Goal: Information Seeking & Learning: Find specific fact

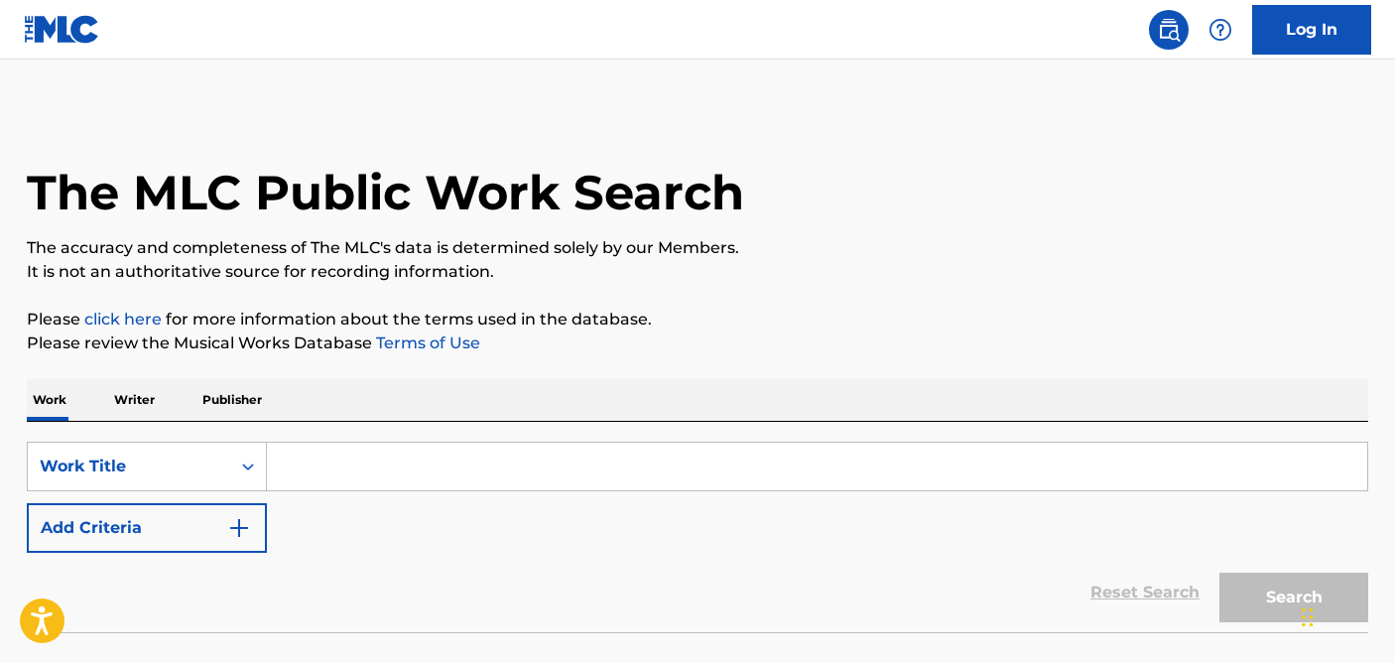
click at [386, 462] on input "Search Form" at bounding box center [817, 467] width 1100 height 48
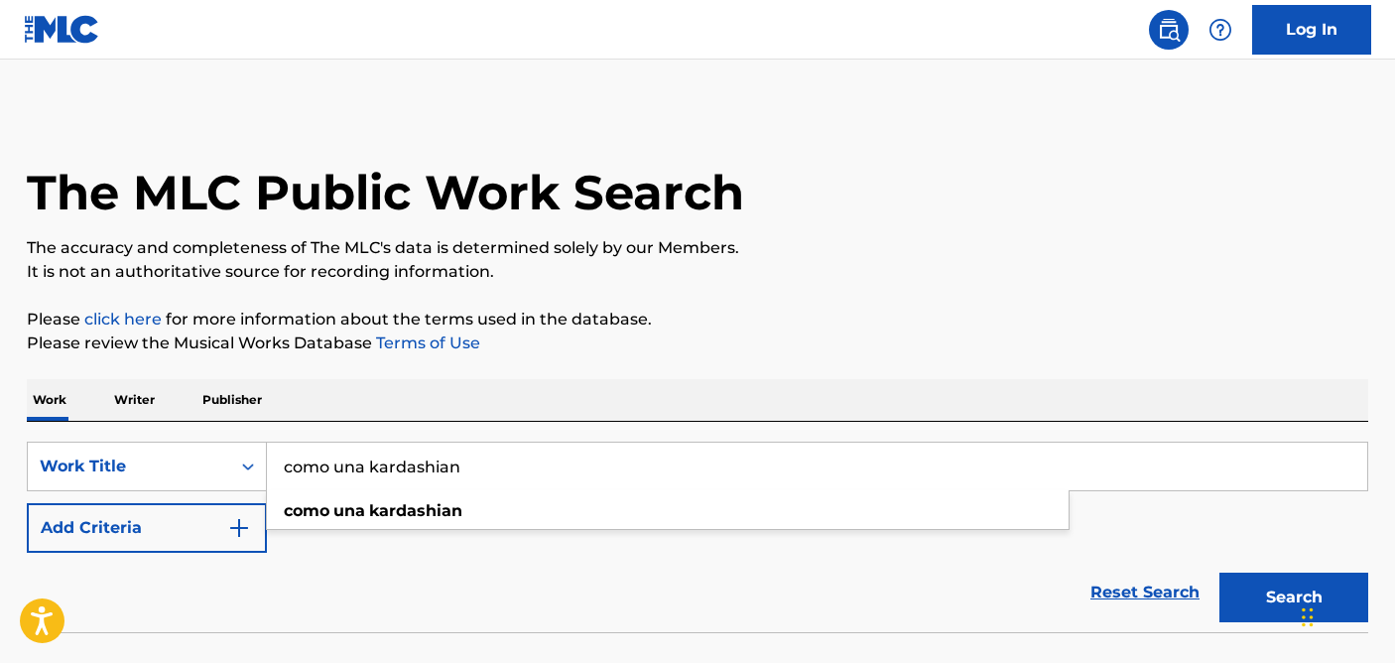
type input "como una kardashian"
click at [1220, 573] on button "Search" at bounding box center [1294, 598] width 149 height 50
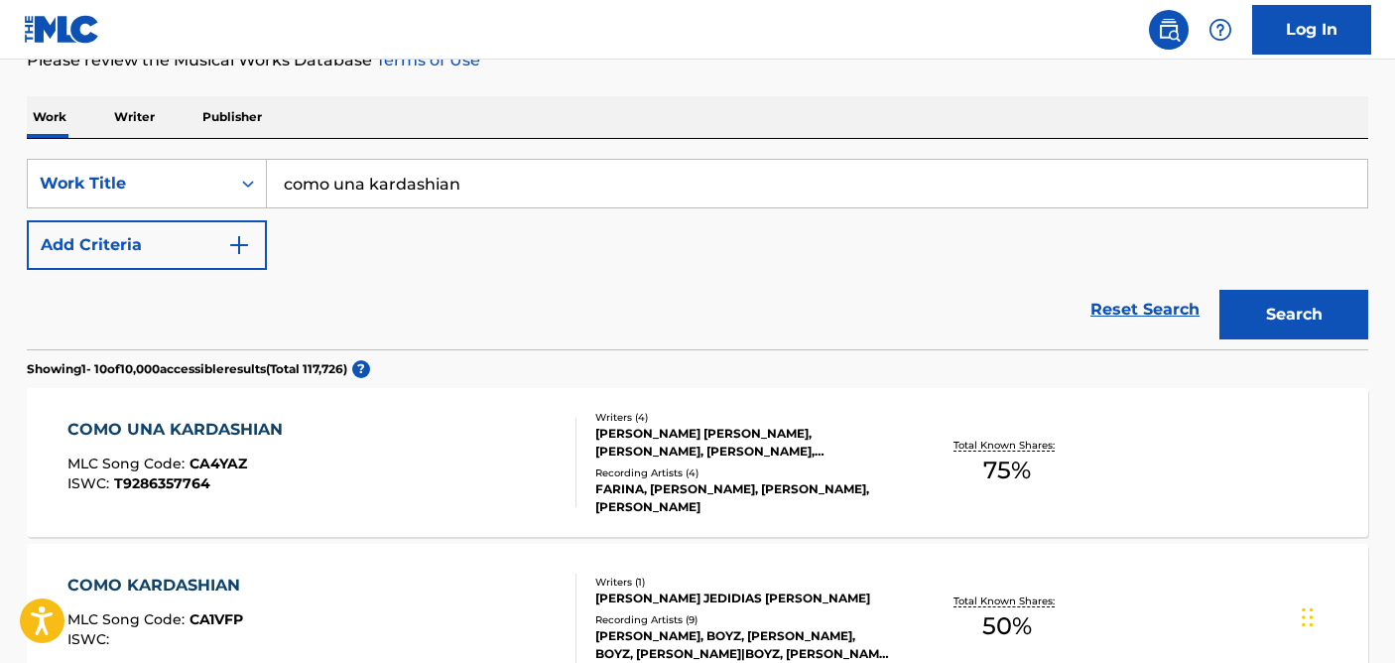
scroll to position [286, 0]
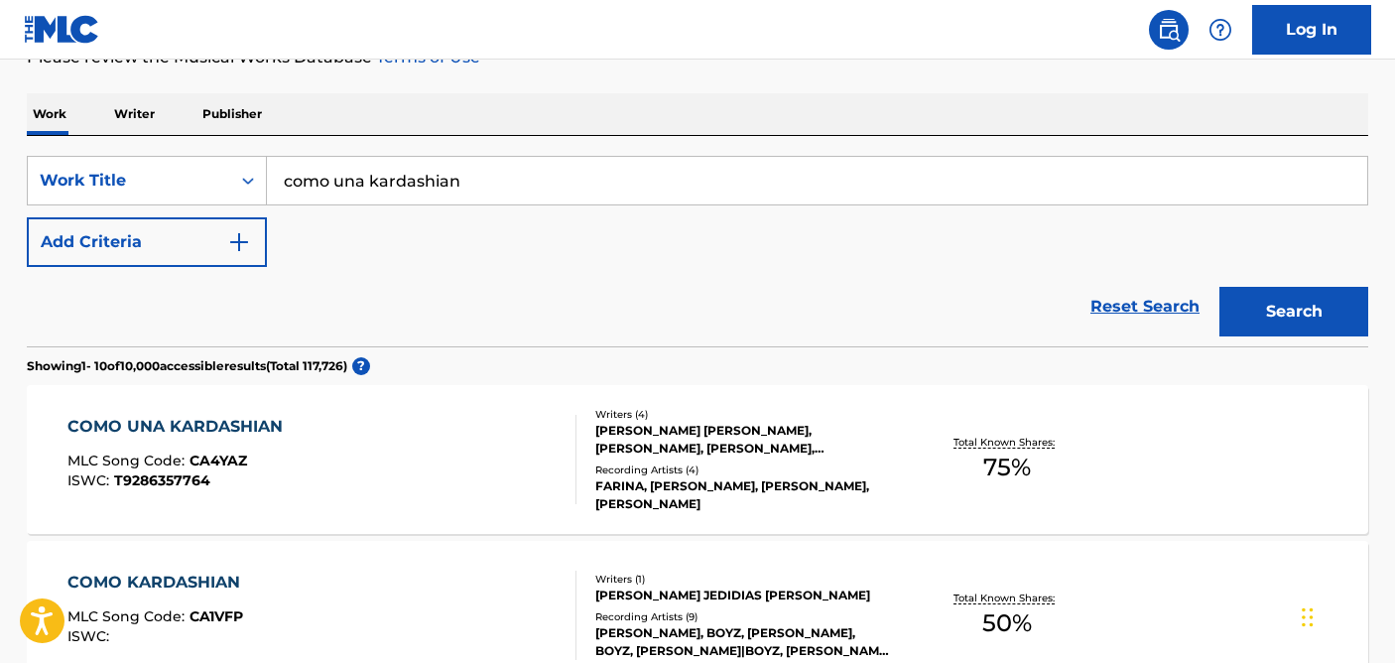
click at [503, 505] on div "COMO UNA KARDASHIAN MLC Song Code : CA4YAZ ISWC : T9286357764 Writers ( 4 ) [PE…" at bounding box center [698, 459] width 1342 height 149
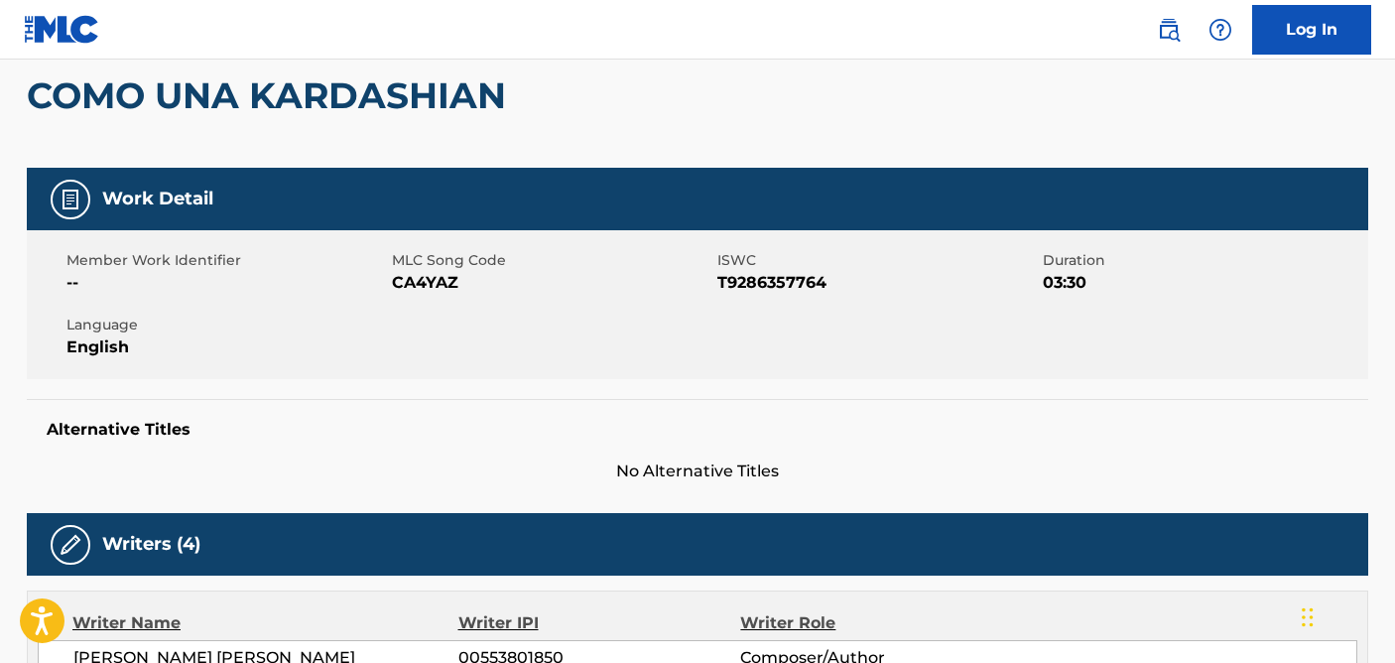
scroll to position [181, 0]
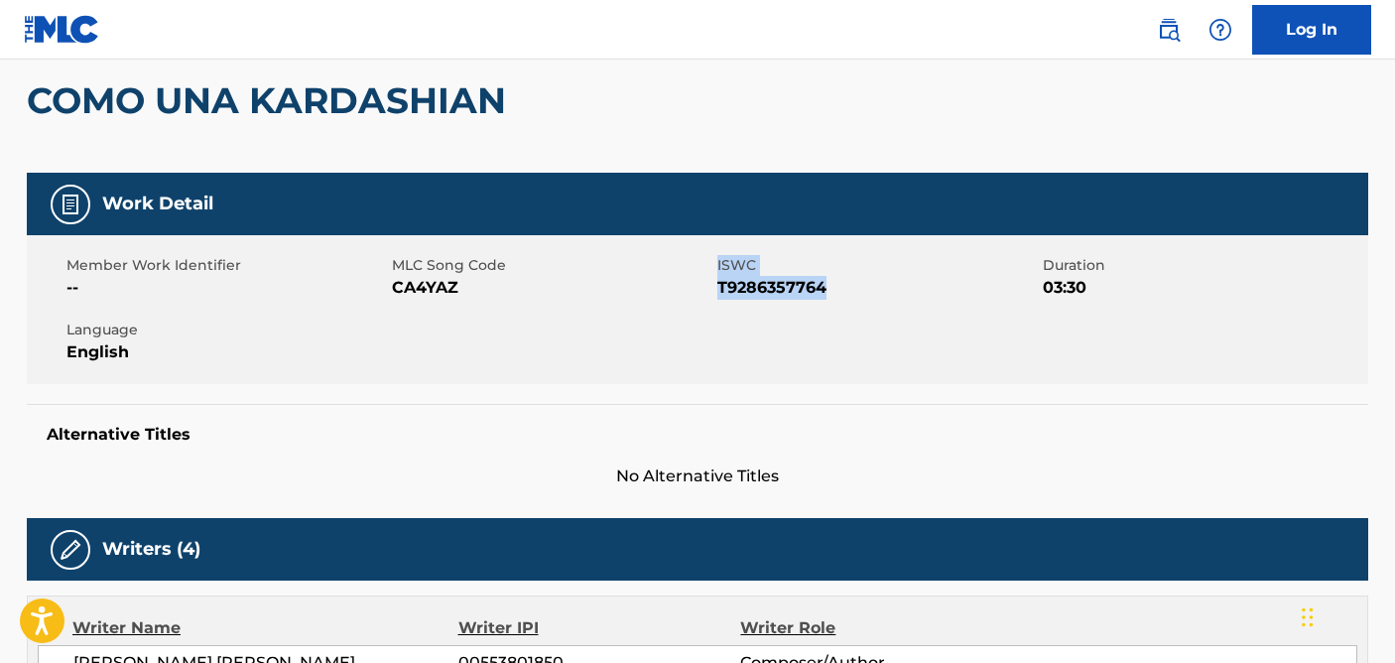
drag, startPoint x: 831, startPoint y: 289, endPoint x: 715, endPoint y: 289, distance: 115.1
click at [715, 289] on div "Member Work Identifier -- MLC Song Code CA4YAZ ISWC T9286357764 Duration 03:30 …" at bounding box center [698, 309] width 1342 height 149
click at [854, 291] on span "T9286357764" at bounding box center [877, 288] width 321 height 24
drag, startPoint x: 825, startPoint y: 289, endPoint x: 716, endPoint y: 293, distance: 108.2
click at [717, 293] on span "T9286357764" at bounding box center [877, 288] width 321 height 24
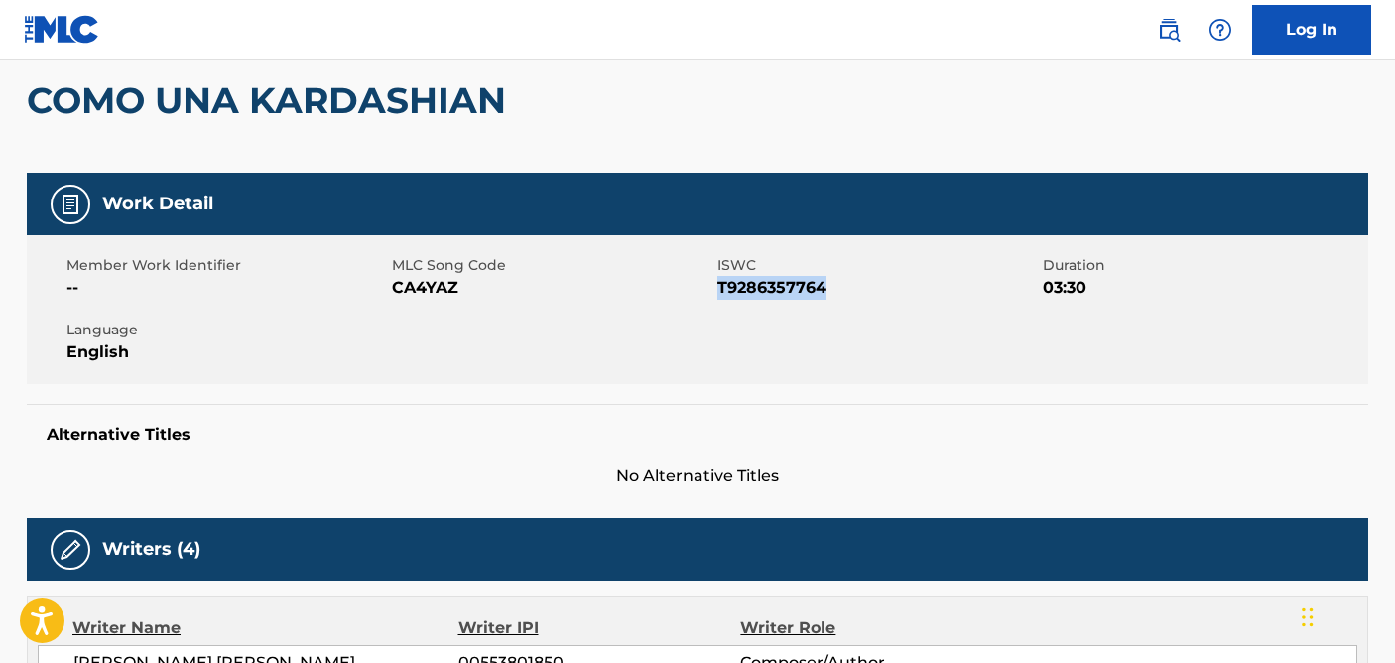
copy span "T9286357764"
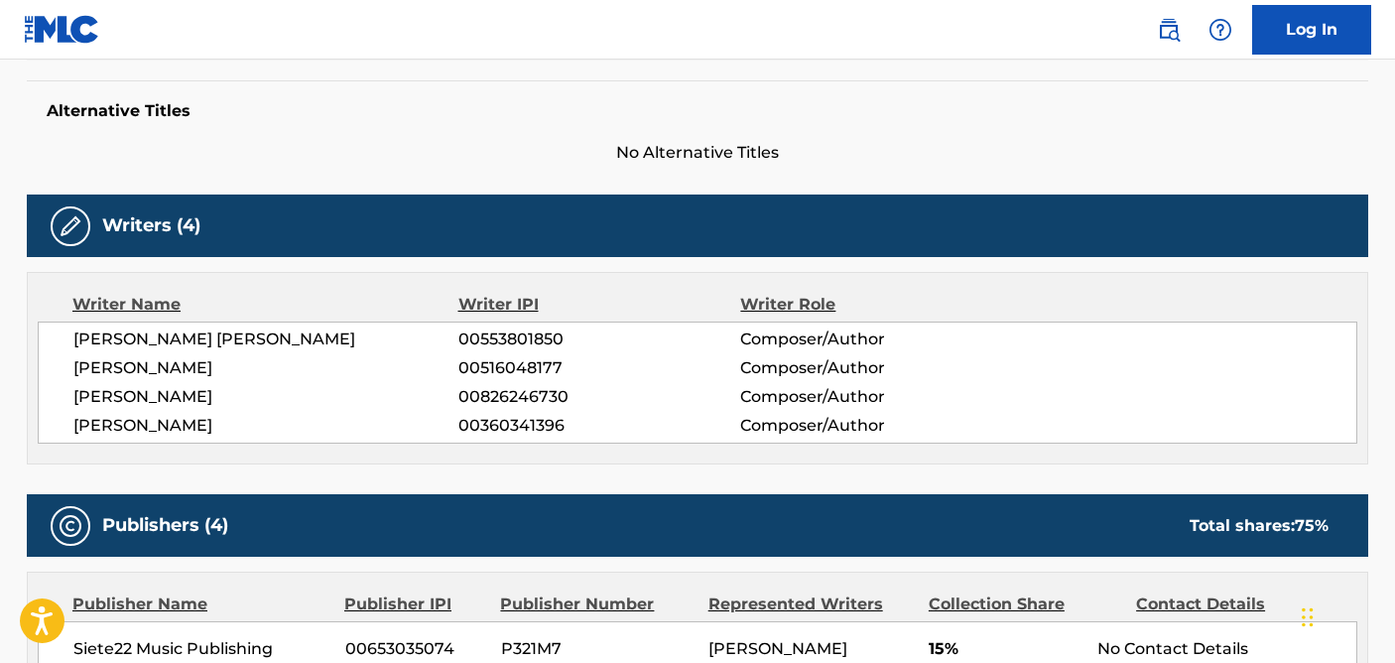
scroll to position [524, 0]
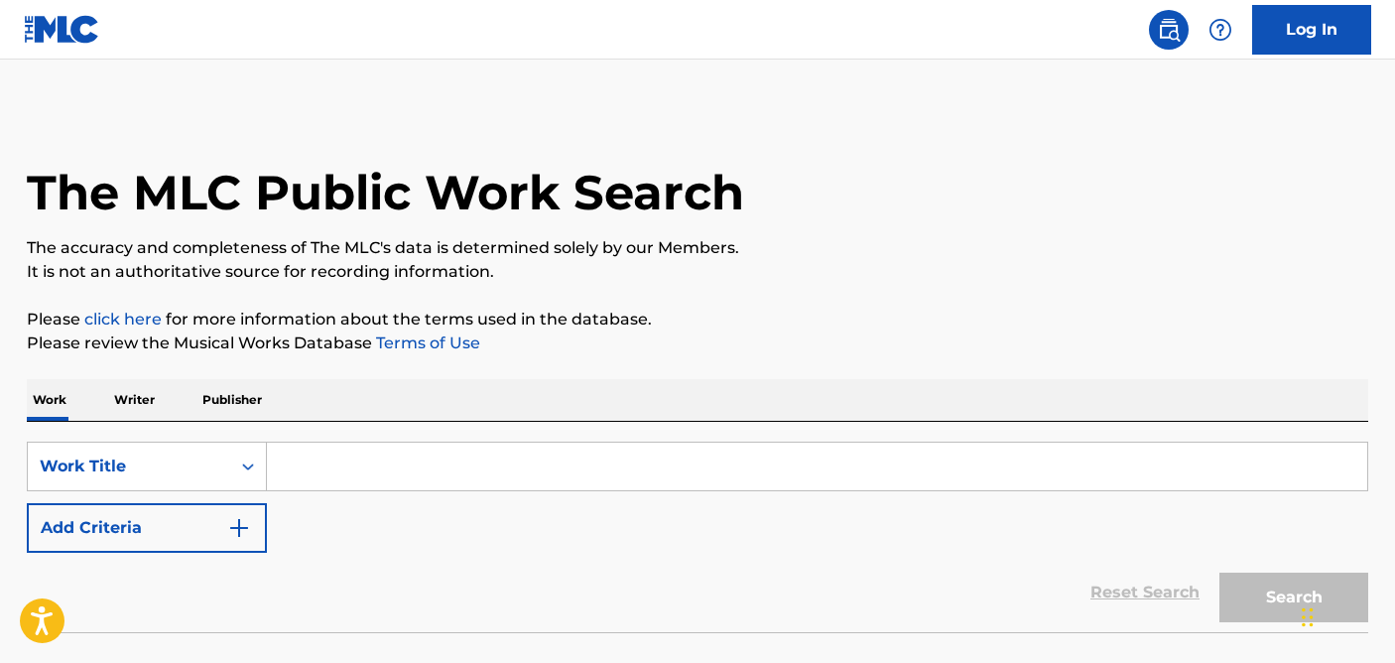
click at [582, 477] on input "Search Form" at bounding box center [817, 467] width 1100 height 48
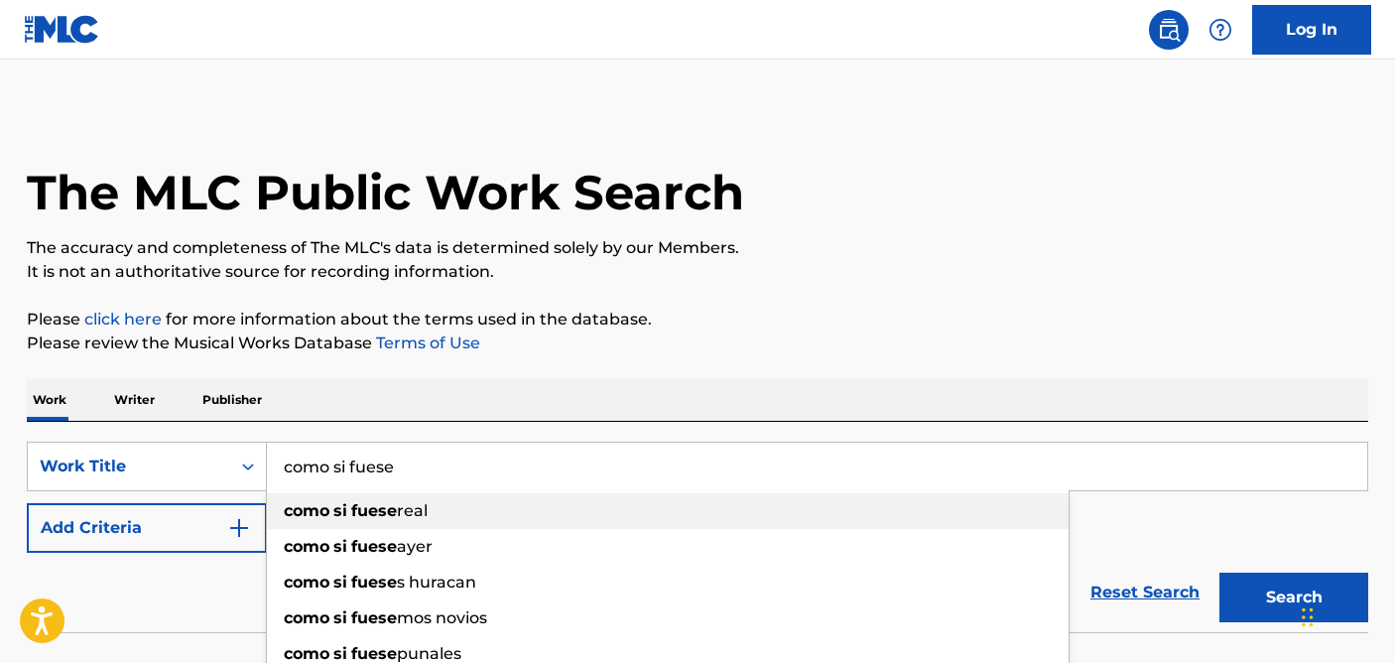
click at [541, 516] on div "como si fuese real" at bounding box center [668, 511] width 802 height 36
type input "como si fuese real"
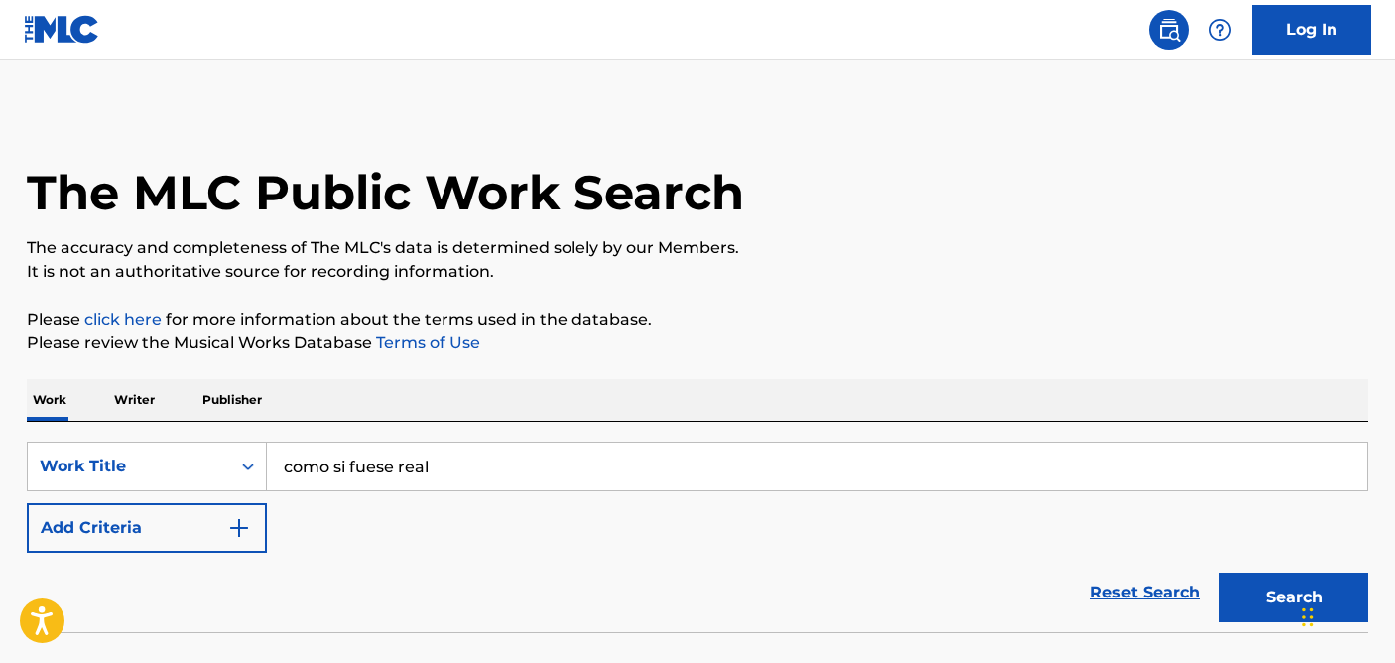
click at [1289, 606] on button "Search" at bounding box center [1294, 598] width 149 height 50
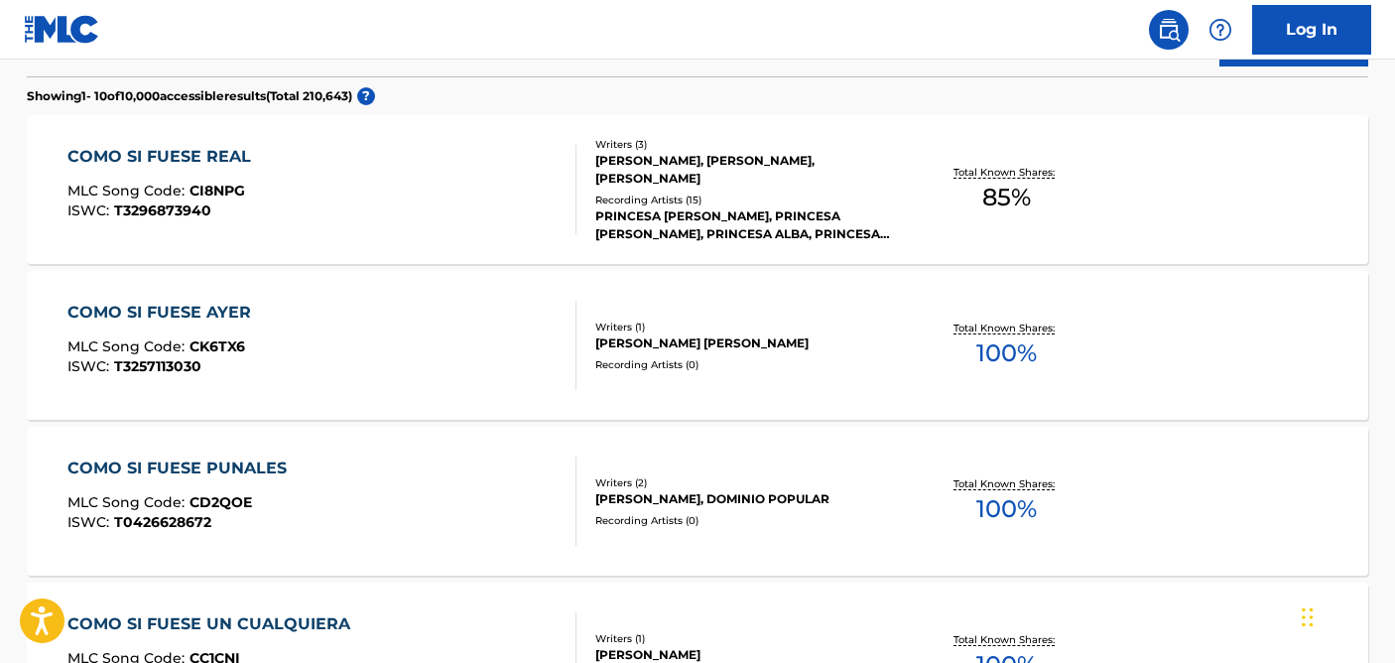
scroll to position [553, 0]
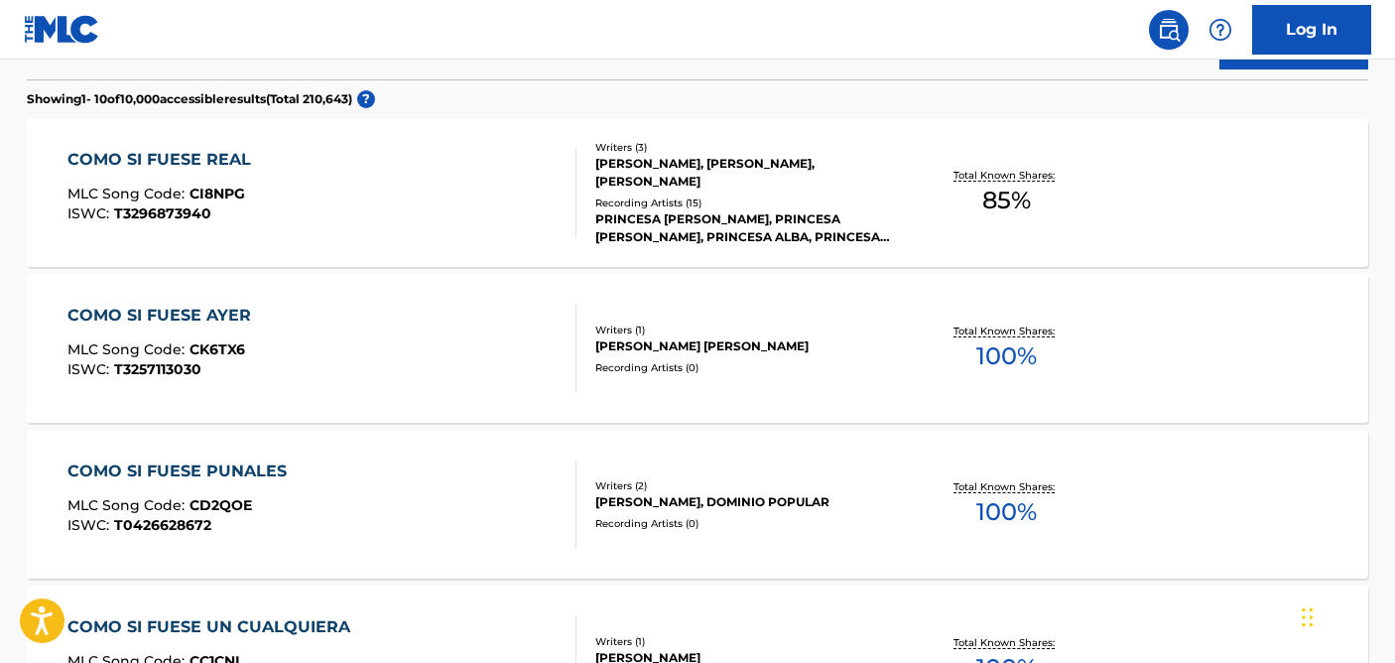
click at [844, 191] on div "Writers ( 3 ) TRINIDAD VALENTINA RIVEROS INOSTROZA, IGNACIA HEYERMAN, FRANCISCO…" at bounding box center [736, 193] width 319 height 106
